Goal: Task Accomplishment & Management: Manage account settings

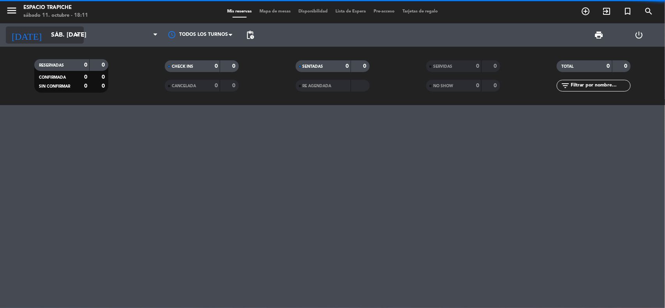
click at [47, 36] on input "sáb. [DATE]" at bounding box center [88, 35] width 82 height 15
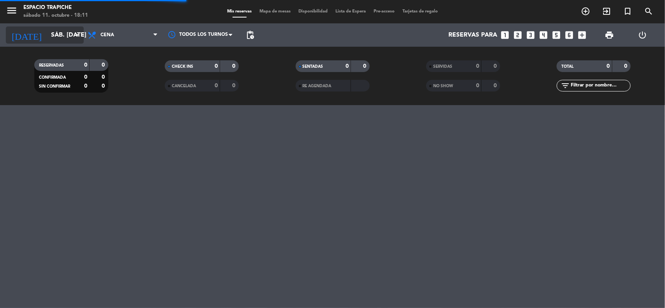
click at [69, 35] on input "sáb. [DATE]" at bounding box center [88, 35] width 82 height 15
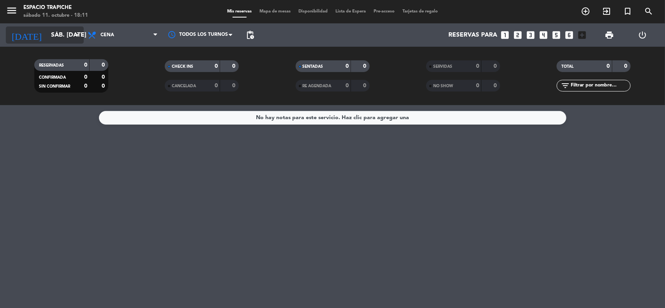
click at [81, 35] on icon "arrow_drop_down" at bounding box center [76, 34] width 9 height 9
click at [78, 33] on icon "arrow_drop_down" at bounding box center [76, 34] width 9 height 9
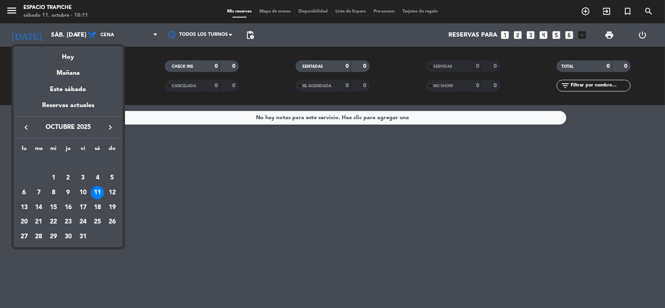
click at [23, 206] on div "13" at bounding box center [24, 207] width 13 height 13
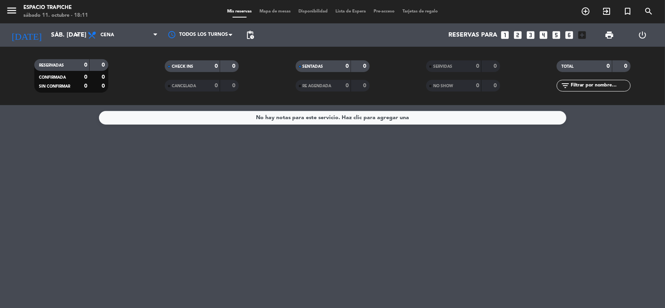
type input "lun. [DATE]"
click at [118, 40] on span "Cena" at bounding box center [123, 34] width 78 height 17
click at [123, 39] on span "Cena" at bounding box center [123, 34] width 78 height 17
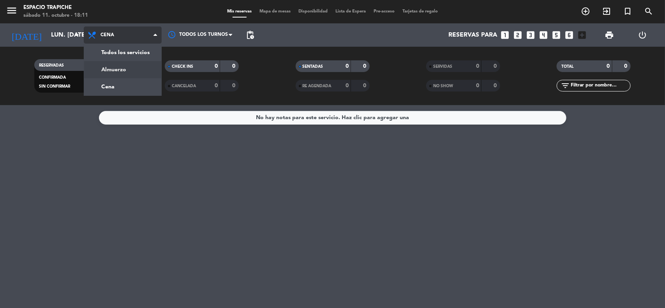
click at [115, 71] on div "menu Espacio Trapiche sábado 11. octubre - 18:11 Mis reservas Mapa de mesas Dis…" at bounding box center [332, 52] width 665 height 105
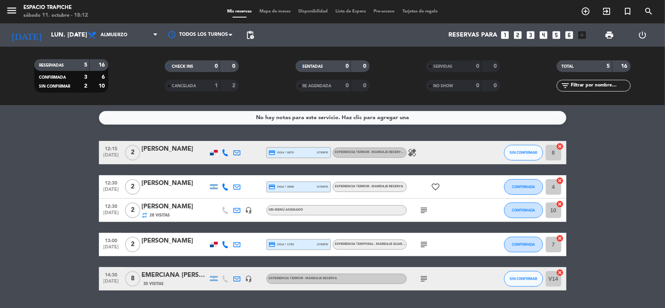
click at [427, 209] on icon "subject" at bounding box center [424, 210] width 9 height 9
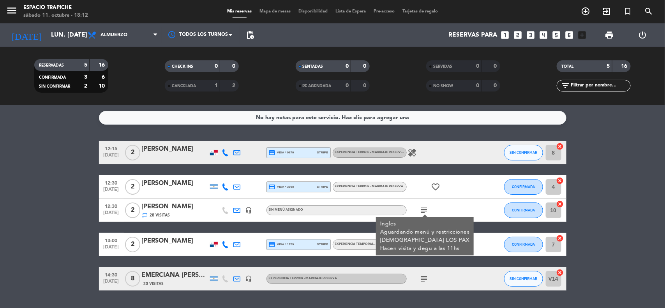
click at [413, 152] on icon "healing" at bounding box center [412, 152] width 9 height 9
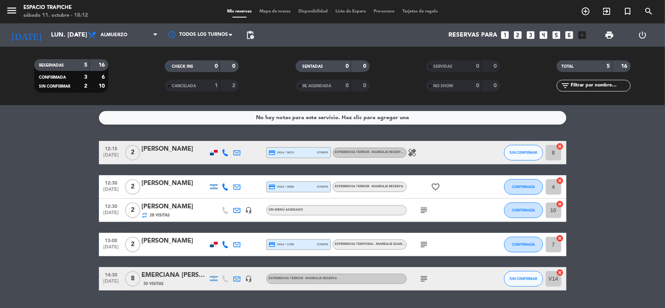
click at [412, 155] on icon "healing" at bounding box center [412, 152] width 9 height 9
click at [424, 244] on icon "subject" at bounding box center [424, 244] width 9 height 9
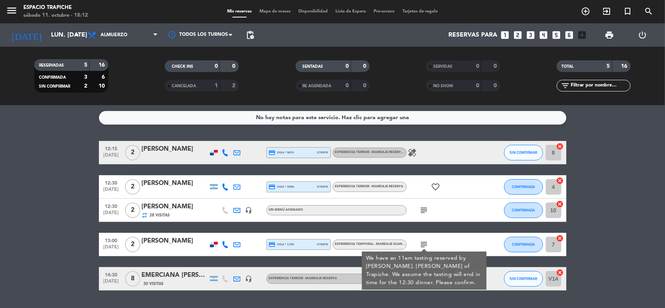
click at [592, 251] on bookings-row "12:15 [DATE] 2 [PERSON_NAME] credit_card visa * 9870 stripe Experiencia Terroir…" at bounding box center [332, 216] width 665 height 150
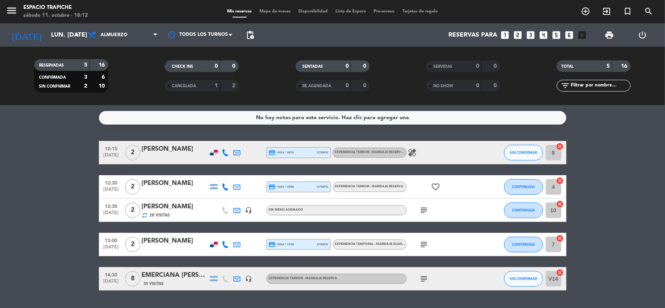
click at [425, 281] on icon "subject" at bounding box center [424, 278] width 9 height 9
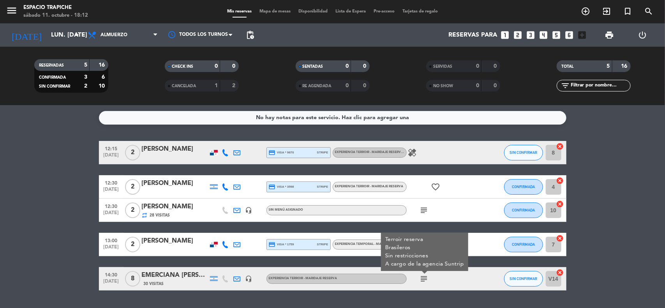
click at [591, 222] on bookings-row "12:15 [DATE] 2 [PERSON_NAME] credit_card visa * 9870 stripe Experiencia Terroir…" at bounding box center [332, 216] width 665 height 150
